Goal: Task Accomplishment & Management: Use online tool/utility

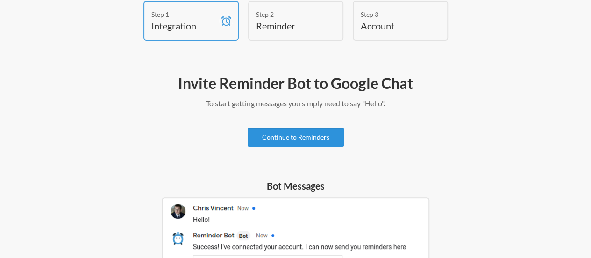
scroll to position [50, 0]
click at [294, 135] on link "Continue to Reminders" at bounding box center [296, 137] width 96 height 19
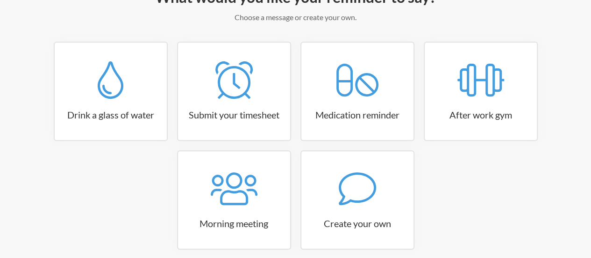
scroll to position [179, 0]
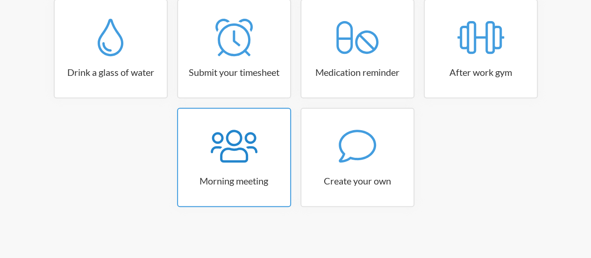
click at [245, 154] on icon at bounding box center [234, 146] width 47 height 33
select select "08:30:00"
select select "true"
select select "09:45:00"
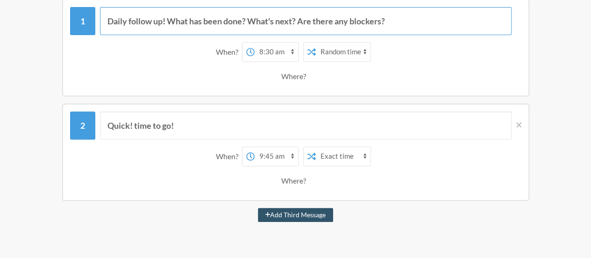
click at [322, 29] on input "Daily follow up! What has been done? What's next? Are there any blockers?" at bounding box center [306, 21] width 412 height 28
drag, startPoint x: 394, startPoint y: 22, endPoint x: 87, endPoint y: 10, distance: 307.4
click at [87, 10] on div "Daily follow up! What has been done? What's next? Are there any blockers?" at bounding box center [296, 21] width 452 height 28
type input "B"
type input "Pessoal, bora pra daily?"
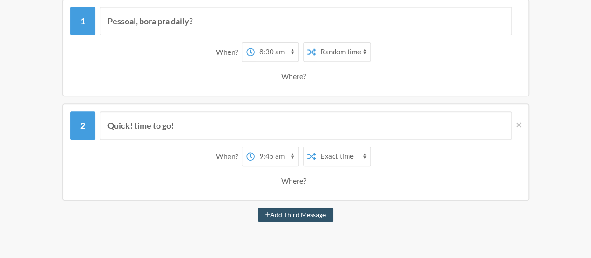
click at [279, 50] on select "12:00 am 12:15 am 12:30 am 12:45 am 1:00 am 1:15 am 1:30 am 1:45 am 2:00 am 2:1…" at bounding box center [276, 52] width 43 height 19
select select "09:15:00"
click at [255, 43] on select "12:00 am 12:15 am 12:30 am 12:45 am 1:00 am 1:15 am 1:30 am 1:45 am 2:00 am 2:1…" at bounding box center [276, 52] width 43 height 19
click at [343, 54] on select "Exact time Random time" at bounding box center [343, 52] width 55 height 19
select select "false"
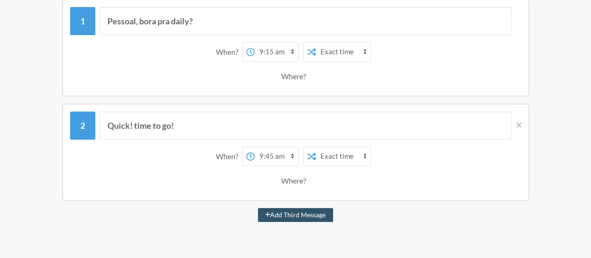
click at [316, 43] on select "Exact time Random time" at bounding box center [343, 52] width 55 height 19
click at [294, 76] on div "Where?" at bounding box center [295, 76] width 29 height 20
click at [303, 78] on div "Where?" at bounding box center [295, 76] width 29 height 20
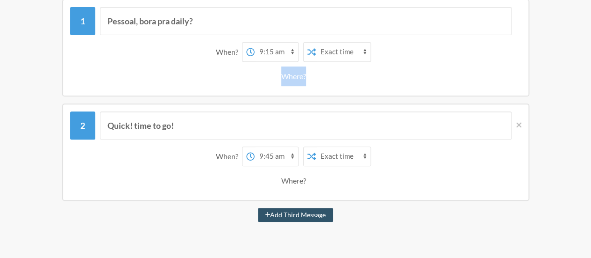
click at [303, 78] on div "Where?" at bounding box center [295, 76] width 29 height 20
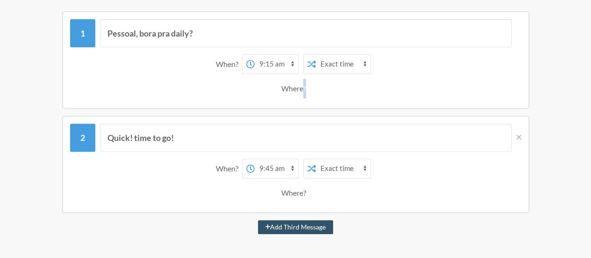
scroll to position [150, 0]
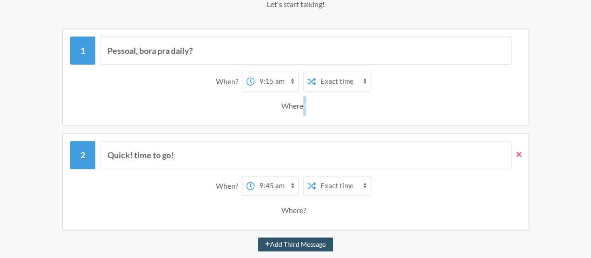
click at [518, 155] on icon at bounding box center [519, 153] width 5 height 5
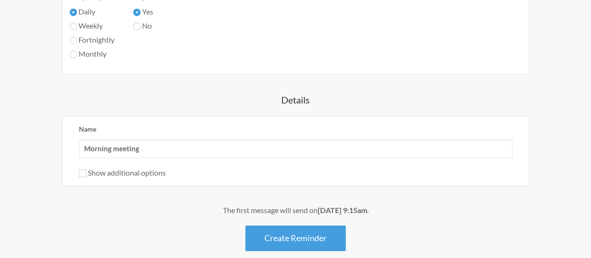
scroll to position [560, 0]
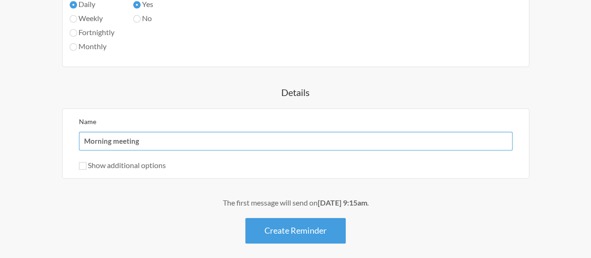
drag, startPoint x: 155, startPoint y: 144, endPoint x: 48, endPoint y: 140, distance: 107.1
click at [97, 135] on input "Morning meeting" at bounding box center [296, 140] width 434 height 19
type input "Daily meeting"
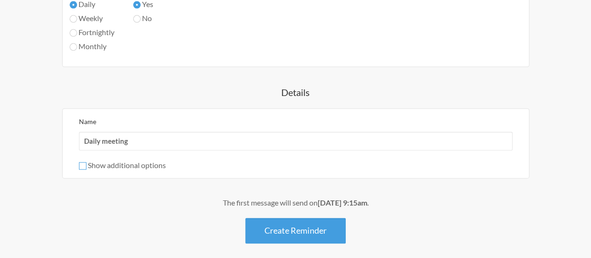
click at [82, 163] on input "Show additional options" at bounding box center [82, 165] width 7 height 7
checkbox input "true"
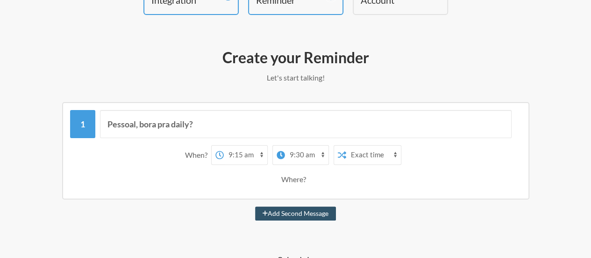
scroll to position [83, 0]
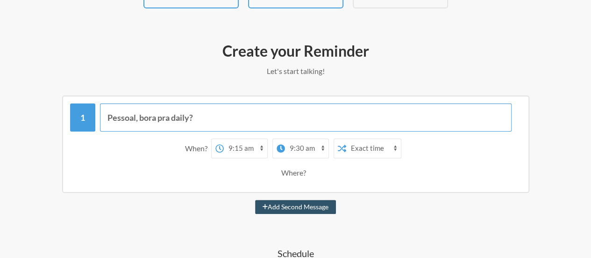
click at [306, 130] on input "Pessoal, bora pra daily?" at bounding box center [306, 117] width 412 height 28
paste input "Reunião Migração NG Sexta-feira, 10 de outubro · 9:15 – 9:45am Fuso horário: Am…"
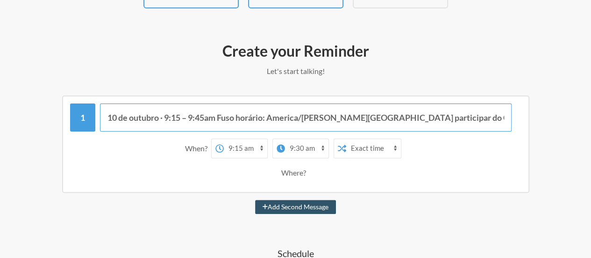
scroll to position [0, 0]
drag, startPoint x: 285, startPoint y: 115, endPoint x: 197, endPoint y: 111, distance: 88.0
click at [197, 111] on input "Pessoal, bora pra daily? [PERSON_NAME] NG Sexta-feira, 10 de outubro · 9:15 – 9…" at bounding box center [306, 117] width 412 height 28
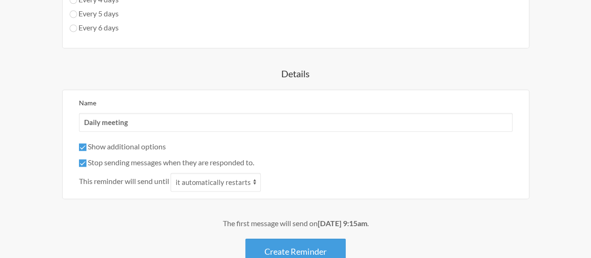
scroll to position [709, 0]
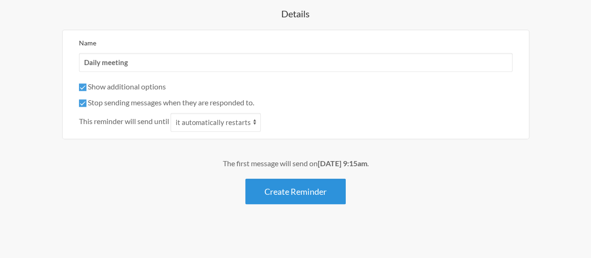
type input "Pessoal, bora pra daily? [URL][DOMAIN_NAME] Ou disque: ‪(BR) +55"
click at [311, 195] on button "Create Reminder" at bounding box center [295, 191] width 101 height 26
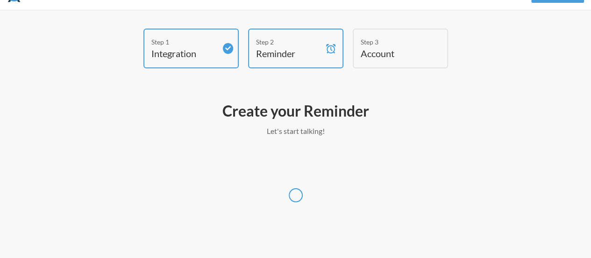
select select "America/Sao_Paulo"
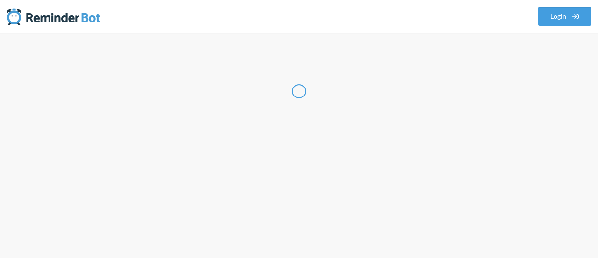
select select "BR"
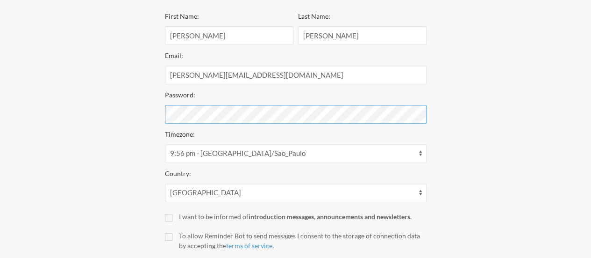
scroll to position [227, 0]
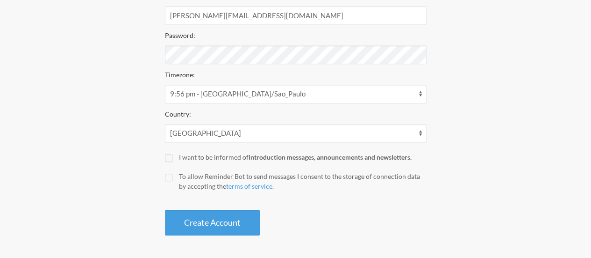
click at [350, 224] on div "Create Account" at bounding box center [296, 222] width 262 height 26
click at [171, 176] on input "To allow Reminder Bot to send messages I consent to the storage of connection d…" at bounding box center [168, 176] width 7 height 7
checkbox input "true"
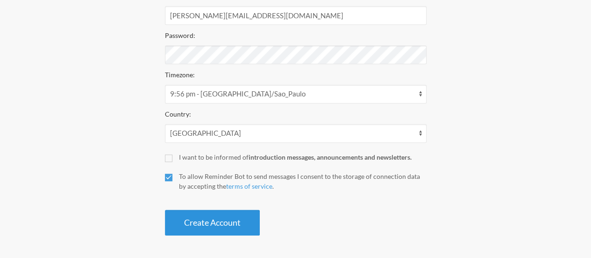
click at [207, 216] on button "Create Account" at bounding box center [212, 222] width 95 height 26
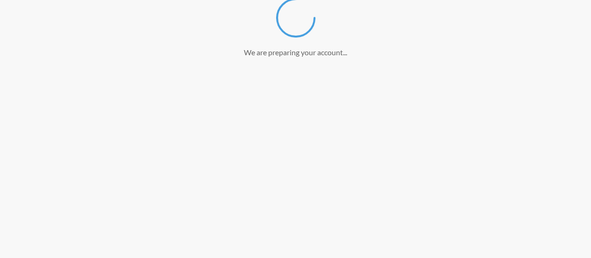
scroll to position [168, 0]
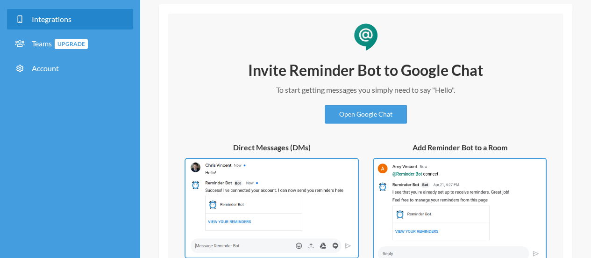
scroll to position [92, 0]
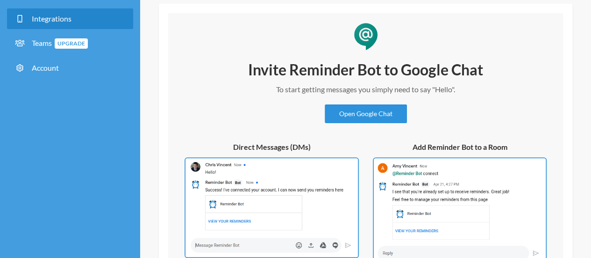
click at [368, 120] on link "Open Google Chat" at bounding box center [366, 113] width 82 height 19
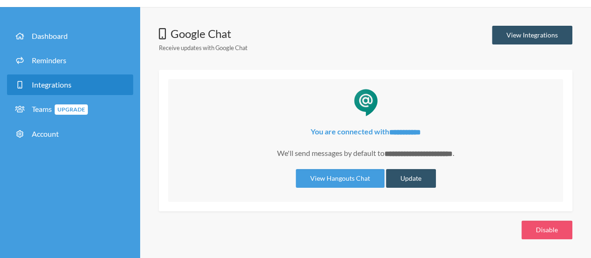
scroll to position [22, 0]
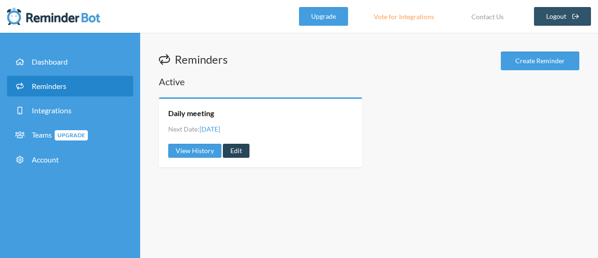
click at [228, 152] on link "Edit" at bounding box center [236, 151] width 27 height 14
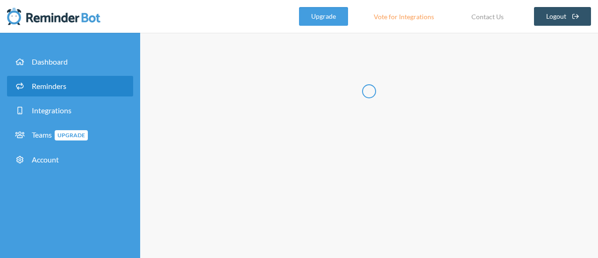
type input "Daily meeting"
checkbox input "true"
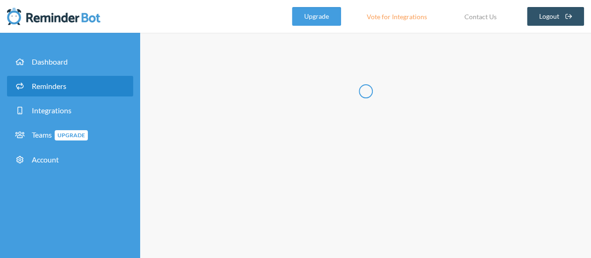
select select "09:15:00"
select select "09:30:00"
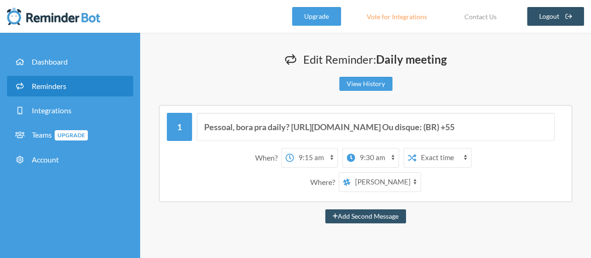
click at [364, 181] on select "Rafael Gustavo Zarpellon" at bounding box center [386, 182] width 70 height 19
click at [445, 175] on div "Where? Rafael Gustavo Zarpellon" at bounding box center [366, 182] width 389 height 20
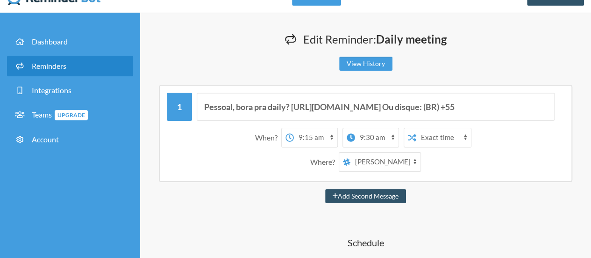
scroll to position [21, 0]
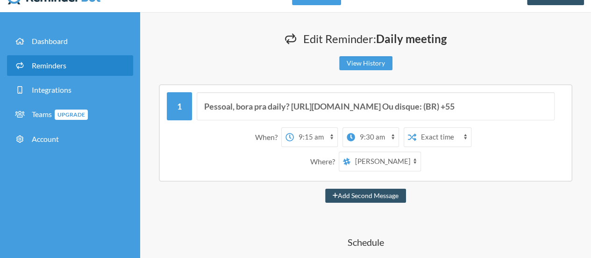
click at [402, 165] on select "Rafael Gustavo Zarpellon" at bounding box center [386, 161] width 70 height 19
click at [351, 152] on select "Rafael Gustavo Zarpellon" at bounding box center [386, 161] width 70 height 19
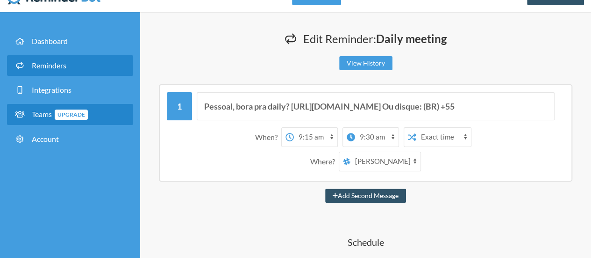
click at [55, 110] on span "Teams Upgrade" at bounding box center [60, 113] width 56 height 9
